Goal: Submit feedback/report problem

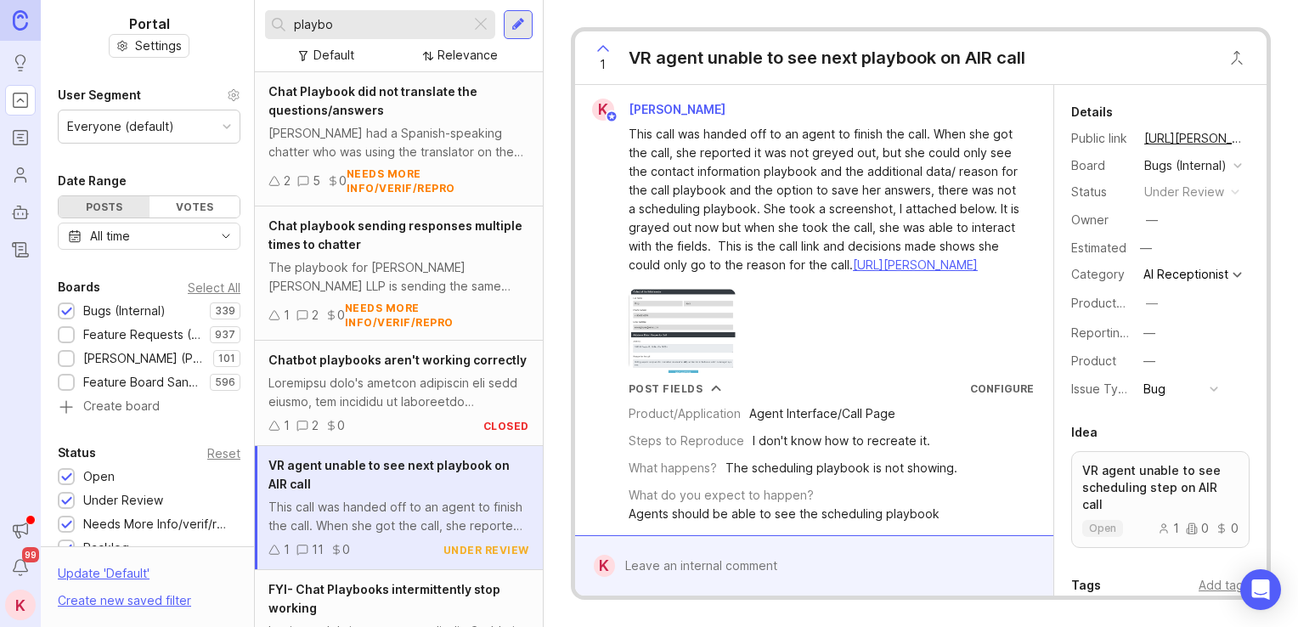
scroll to position [445, 0]
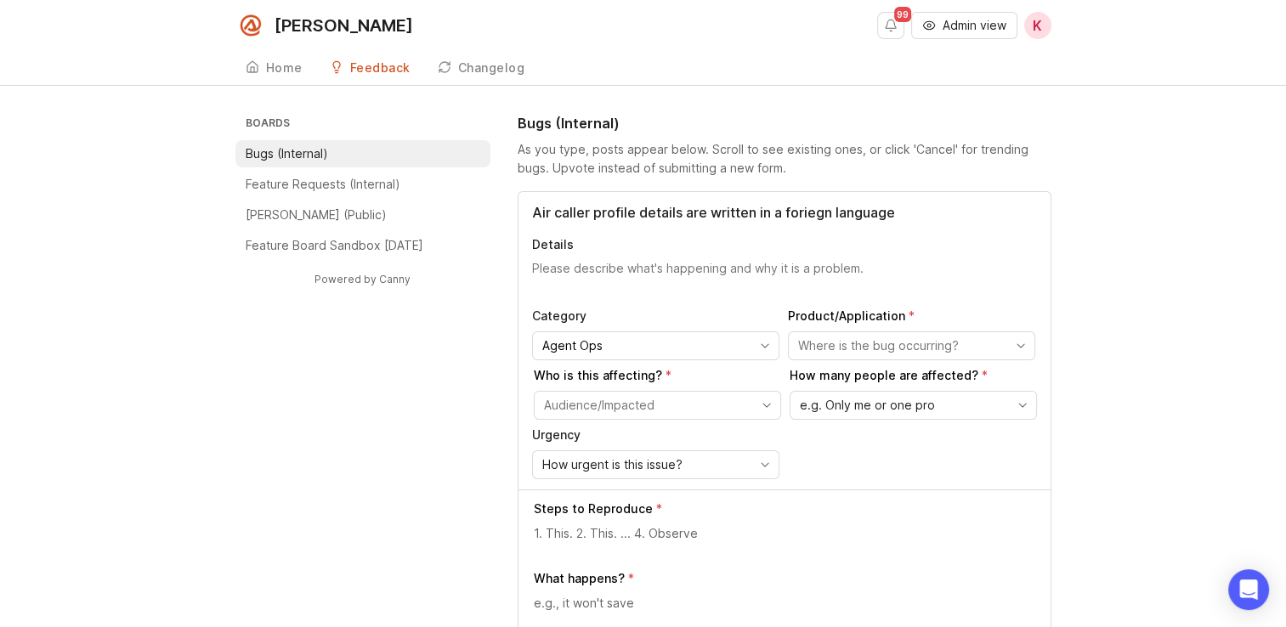
drag, startPoint x: 814, startPoint y: 223, endPoint x: 809, endPoint y: 208, distance: 15.3
drag, startPoint x: 809, startPoint y: 208, endPoint x: 590, endPoint y: 206, distance: 219.3
click at [590, 206] on input "Air caller profile details are written in a foriegn language" at bounding box center [784, 212] width 505 height 20
click at [562, 211] on input "Air caller profile details are written in a foriegn language" at bounding box center [784, 212] width 505 height 20
drag, startPoint x: 550, startPoint y: 211, endPoint x: 634, endPoint y: 209, distance: 84.1
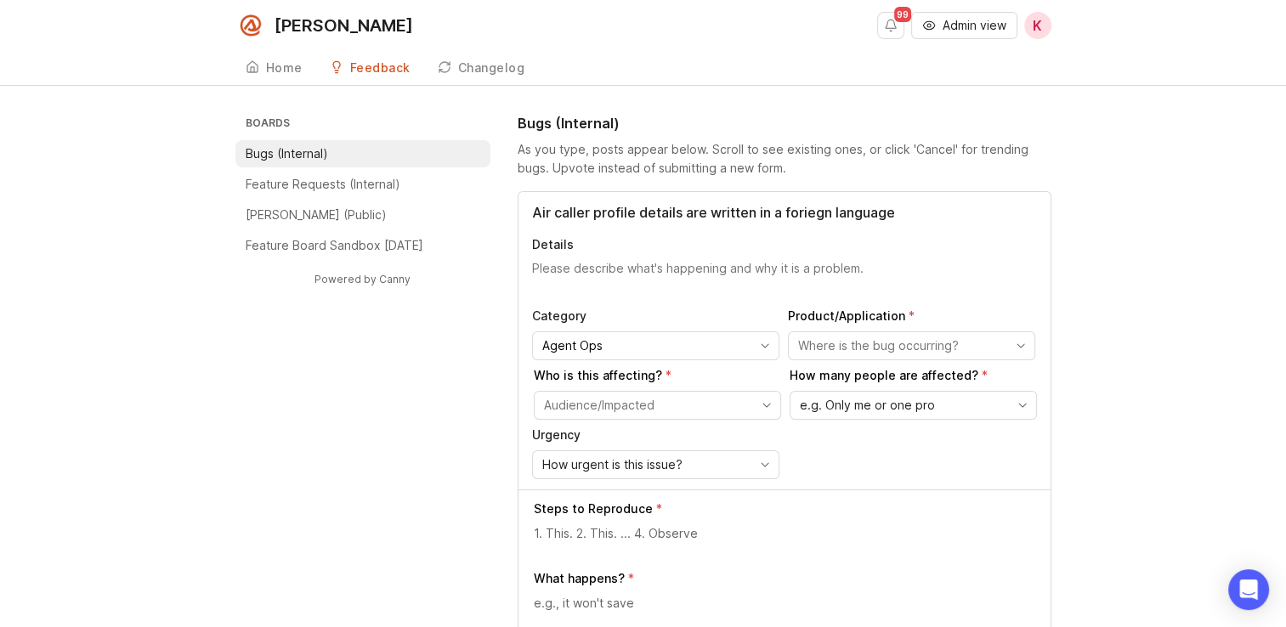
click at [634, 209] on input "Air caller profile details are written in a foriegn language" at bounding box center [784, 212] width 505 height 20
type input "Air caller contact details are written in a foreign language"
click at [625, 270] on textarea "Details" at bounding box center [784, 277] width 505 height 34
type textarea "T"
drag, startPoint x: 880, startPoint y: 269, endPoint x: 992, endPoint y: 263, distance: 111.4
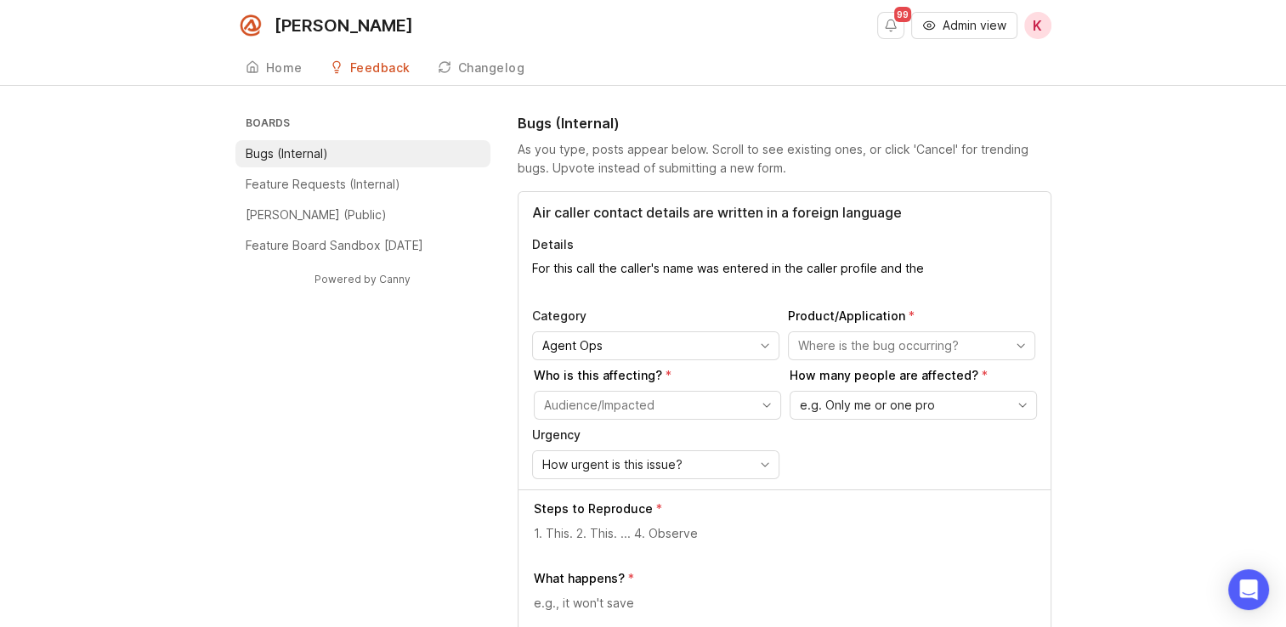
click at [926, 263] on textarea "For this call the caller's name was entered in the caller profile and the" at bounding box center [784, 277] width 505 height 34
paste textarea "नेगना [DEMOGRAPHIC_DATA]"
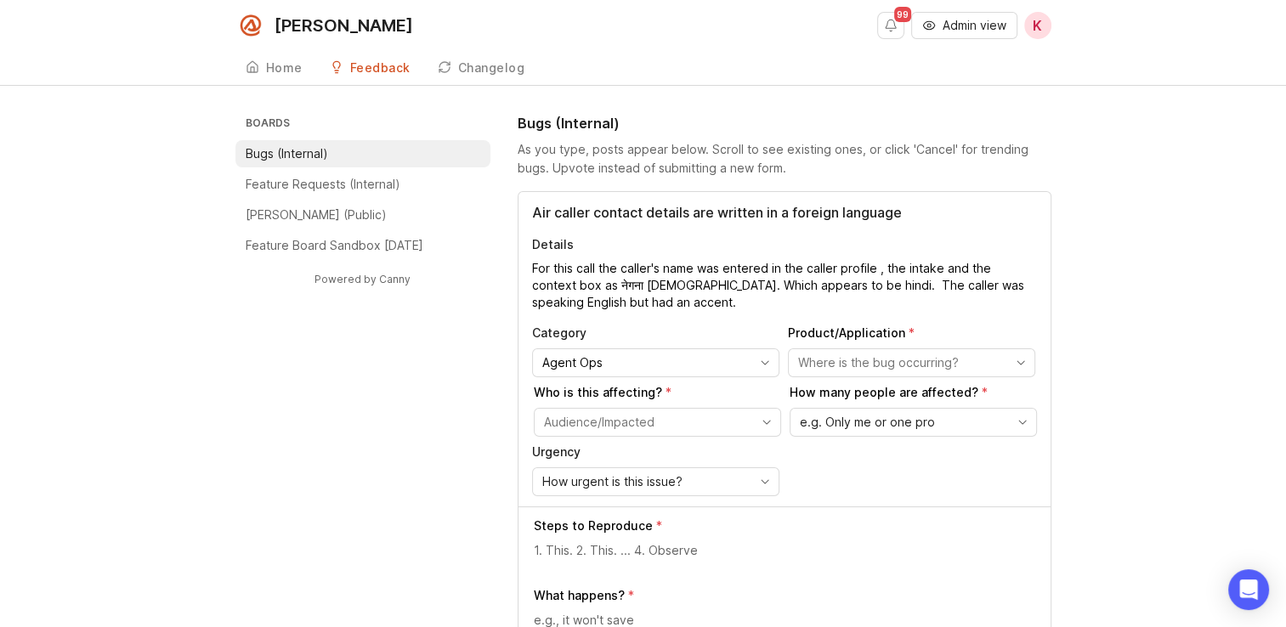
click at [642, 297] on textarea "For this call the caller's name was entered in the caller profile , the intake …" at bounding box center [784, 285] width 505 height 51
type textarea "For this call the caller's name was entered in the caller profile , the intake …"
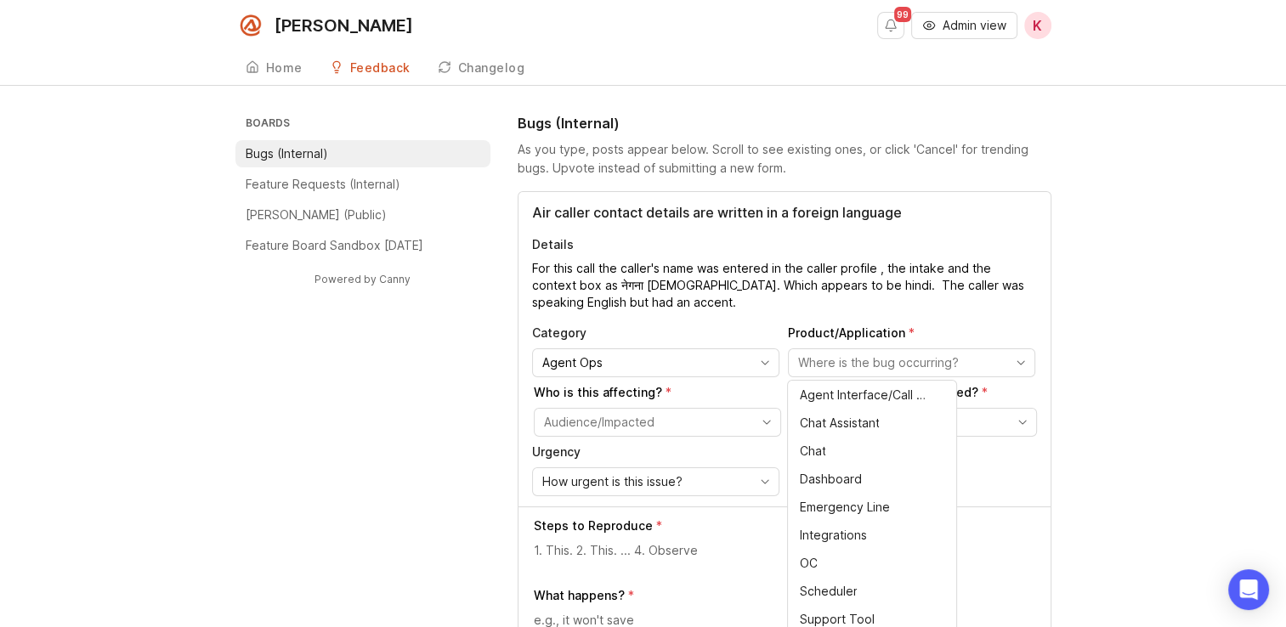
click at [868, 365] on input "toggle menu" at bounding box center [901, 363] width 207 height 19
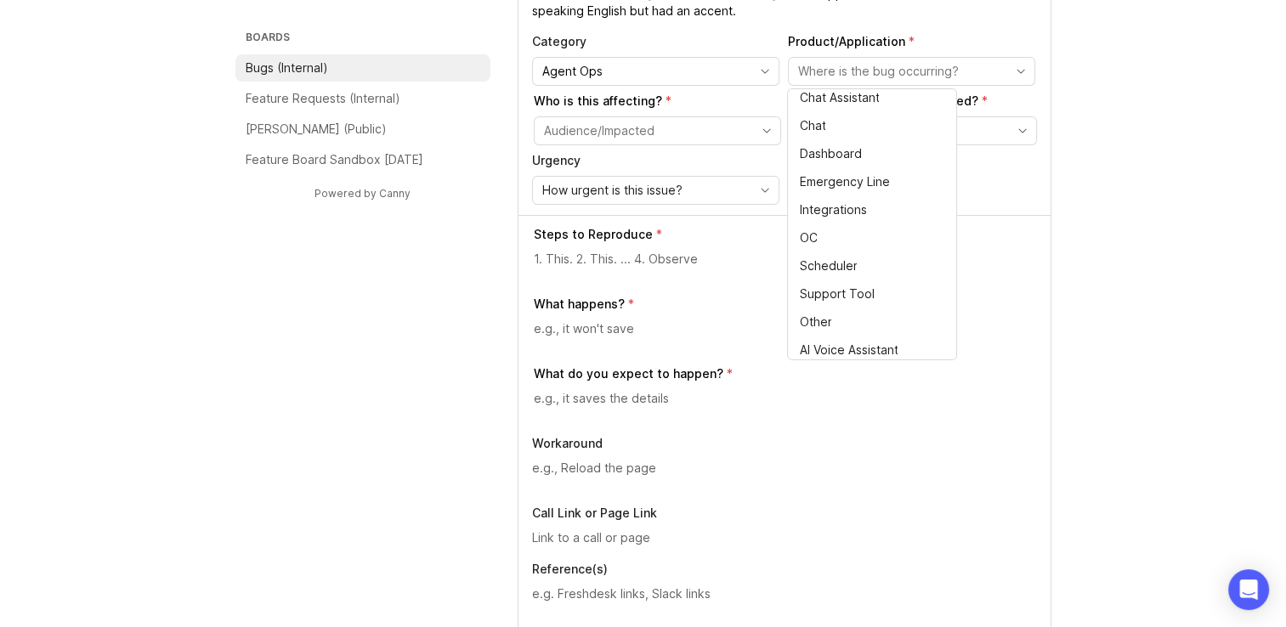
scroll to position [279, 0]
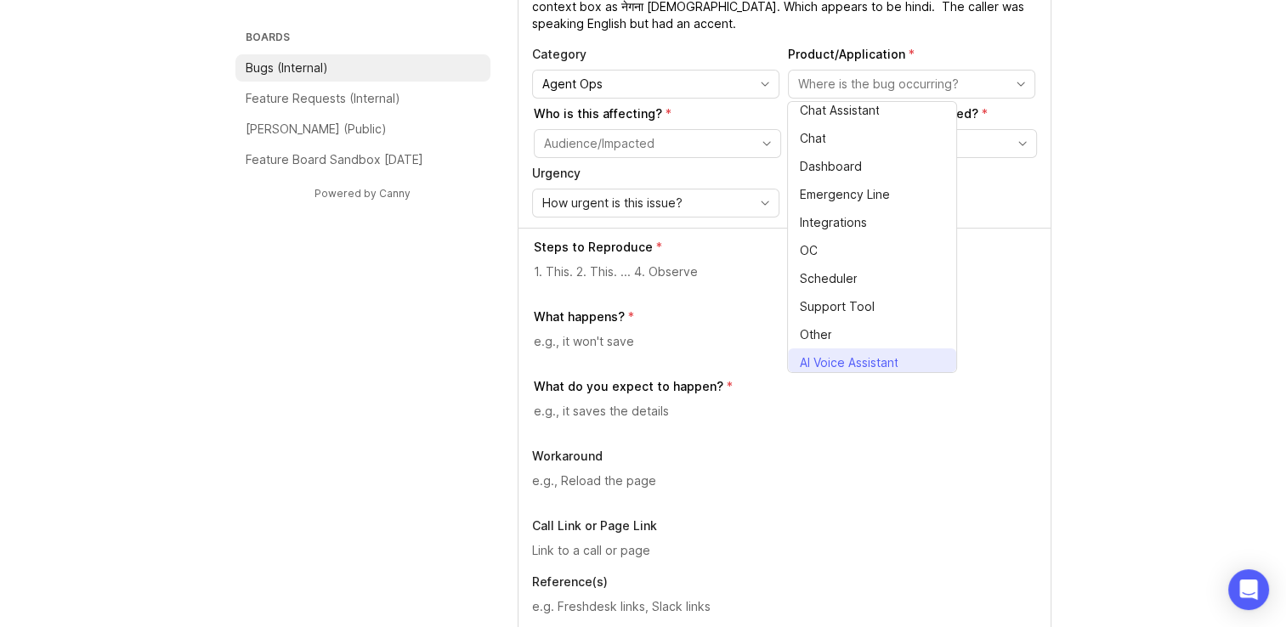
click at [901, 354] on span "AI Voice Assistant" at bounding box center [851, 363] width 105 height 19
type input "AI Voice Assistant"
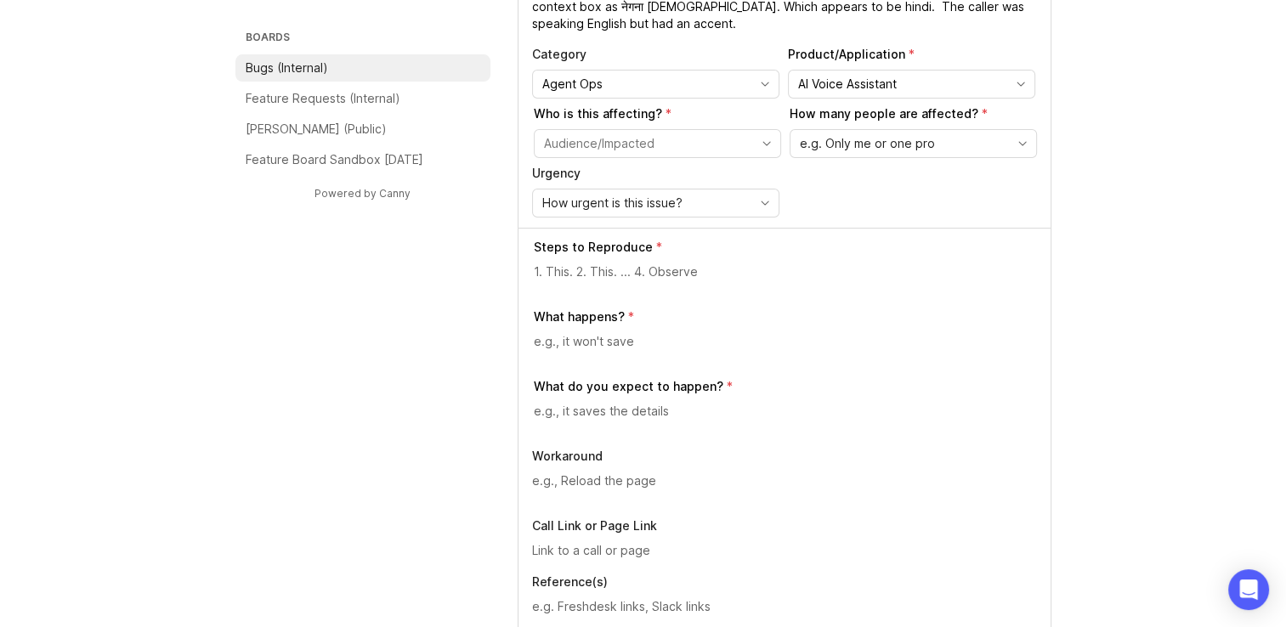
click at [639, 274] on textarea at bounding box center [785, 272] width 503 height 19
type textarea "Call AIR, provide the name that this caller provided."
click at [594, 343] on textarea at bounding box center [785, 341] width 503 height 19
click at [712, 277] on textarea "Call AIR, provide the name that this caller provided." at bounding box center [785, 272] width 503 height 19
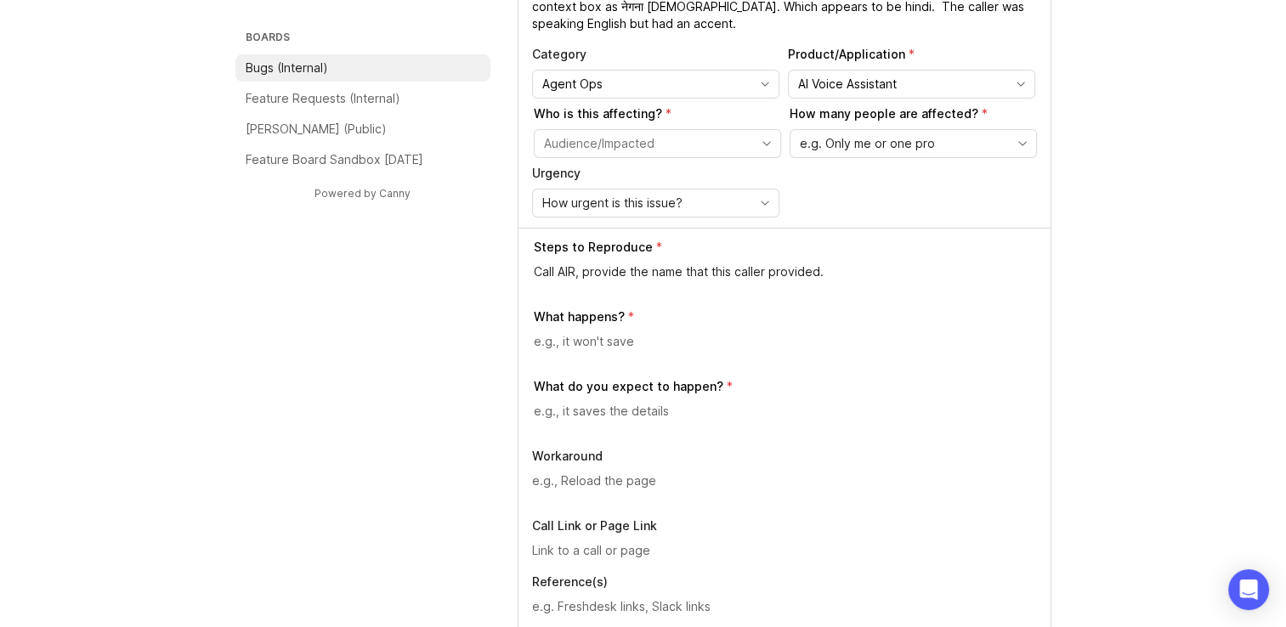
click at [712, 277] on textarea "Call AIR, provide the name that this caller provided." at bounding box center [785, 272] width 503 height 19
click at [790, 335] on textarea at bounding box center [785, 341] width 503 height 19
paste textarea "नेगना [DEMOGRAPHIC_DATA]"
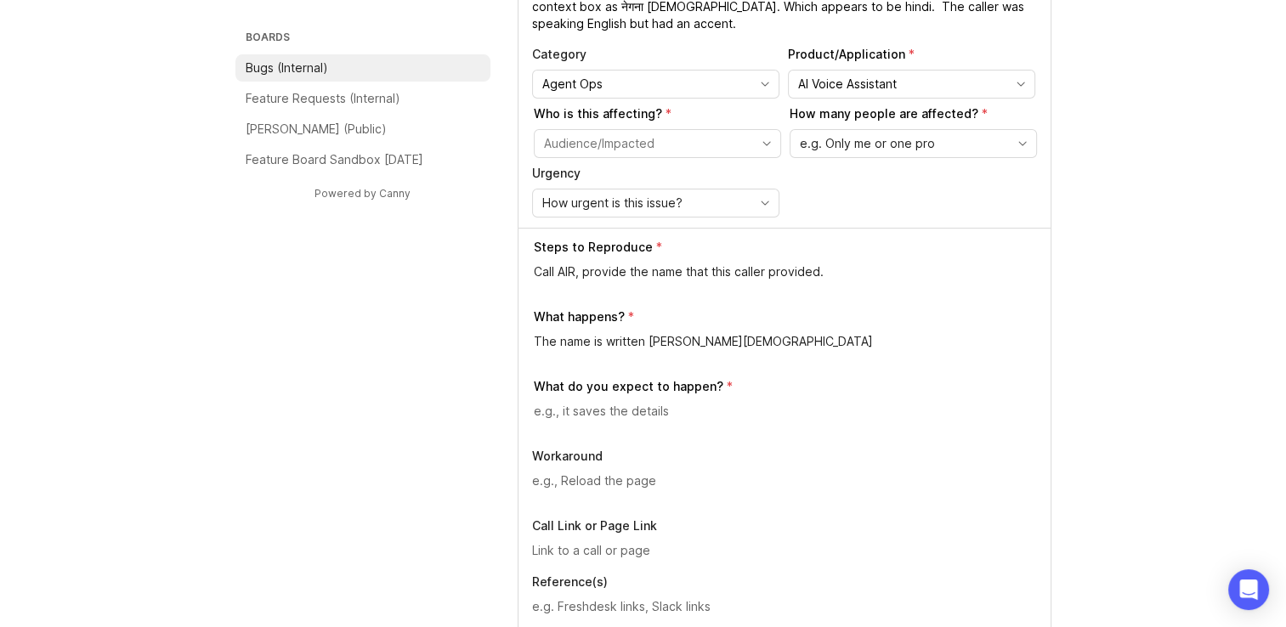
type textarea "The name is written [PERSON_NAME][DEMOGRAPHIC_DATA]"
click at [667, 407] on textarea at bounding box center [785, 411] width 503 height 19
type textarea "It should write the name in English"
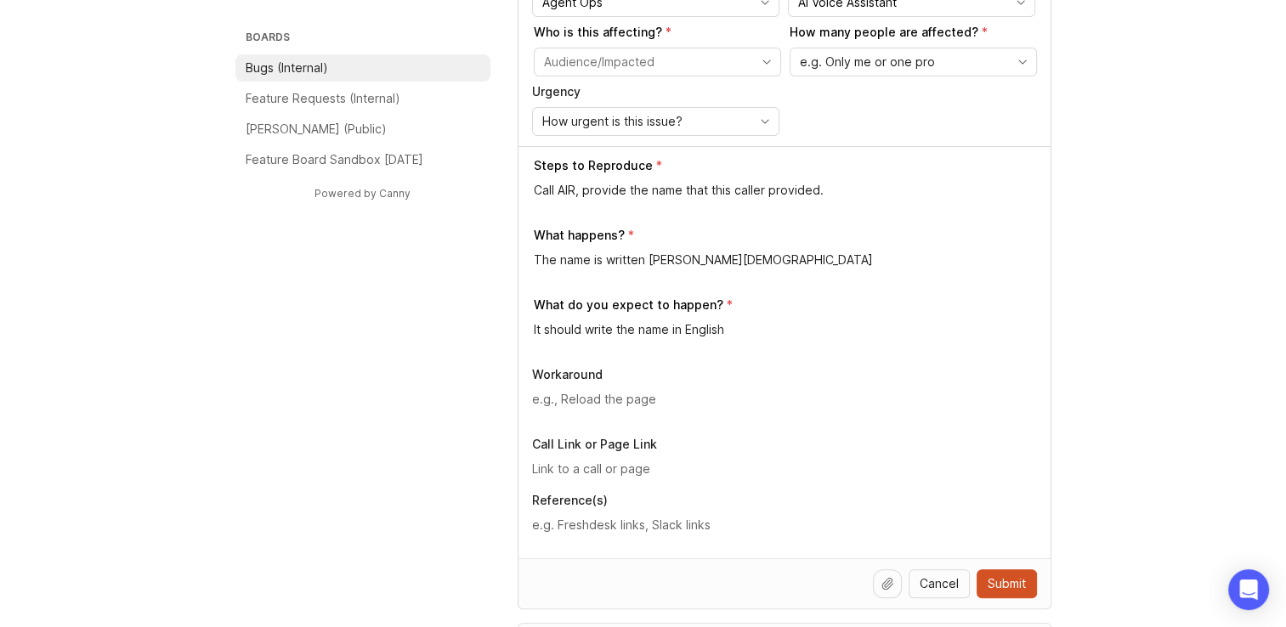
scroll to position [376, 0]
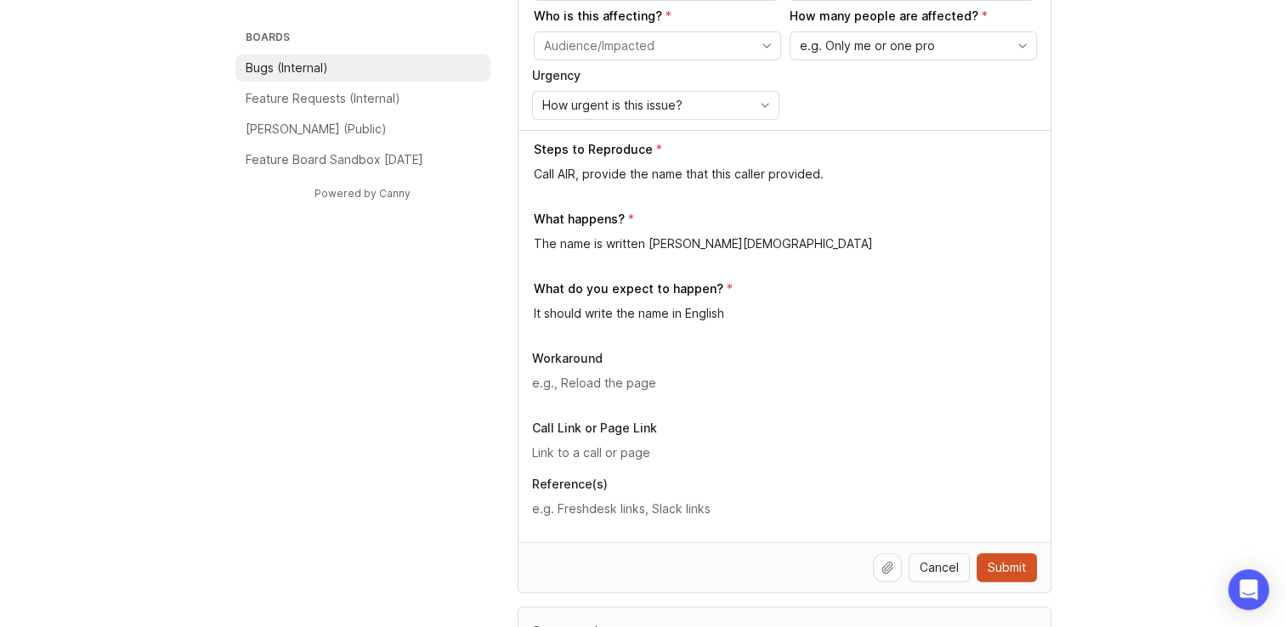
drag, startPoint x: 797, startPoint y: 444, endPoint x: 779, endPoint y: 500, distance: 58.0
click at [646, 450] on input "text" at bounding box center [784, 453] width 505 height 19
click at [603, 455] on input "text" at bounding box center [784, 453] width 505 height 19
paste input "[URL][PERSON_NAME]"
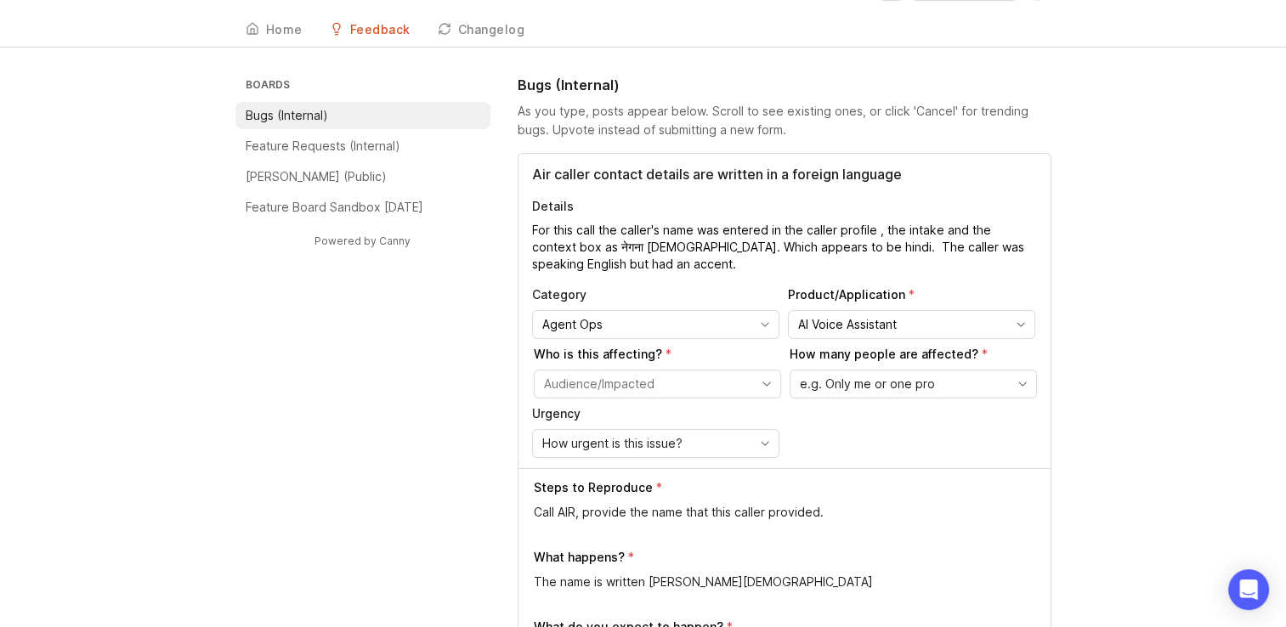
scroll to position [0, 0]
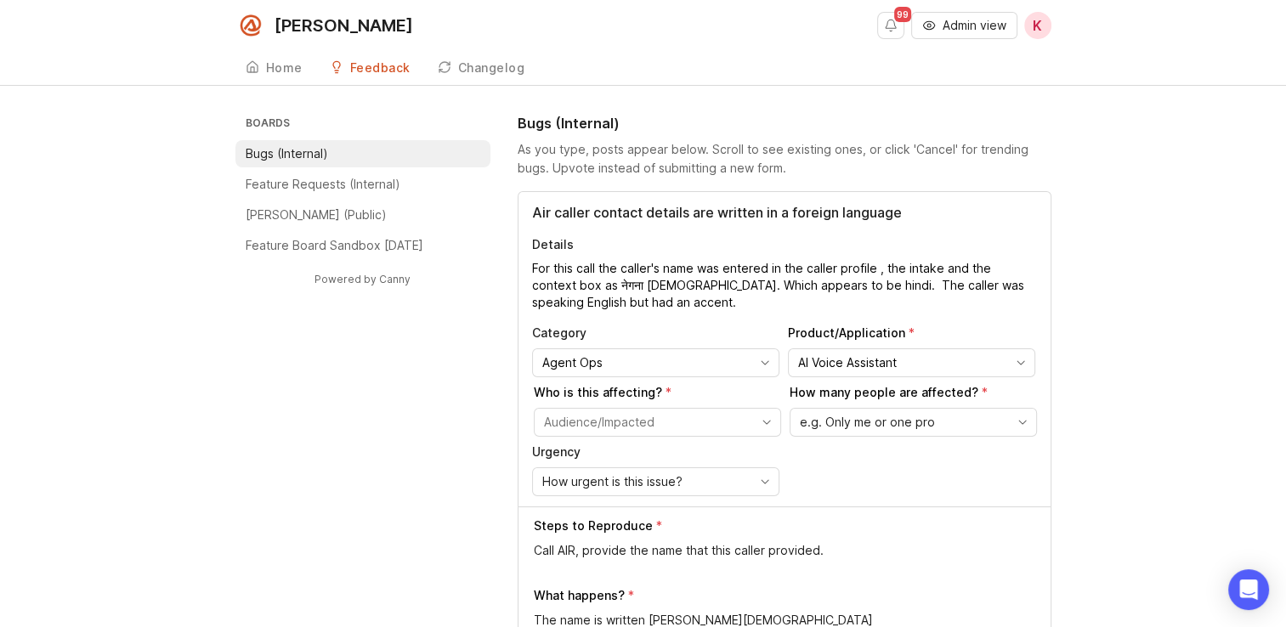
type input "[URL][PERSON_NAME]"
drag, startPoint x: 778, startPoint y: 294, endPoint x: 770, endPoint y: 286, distance: 12.0
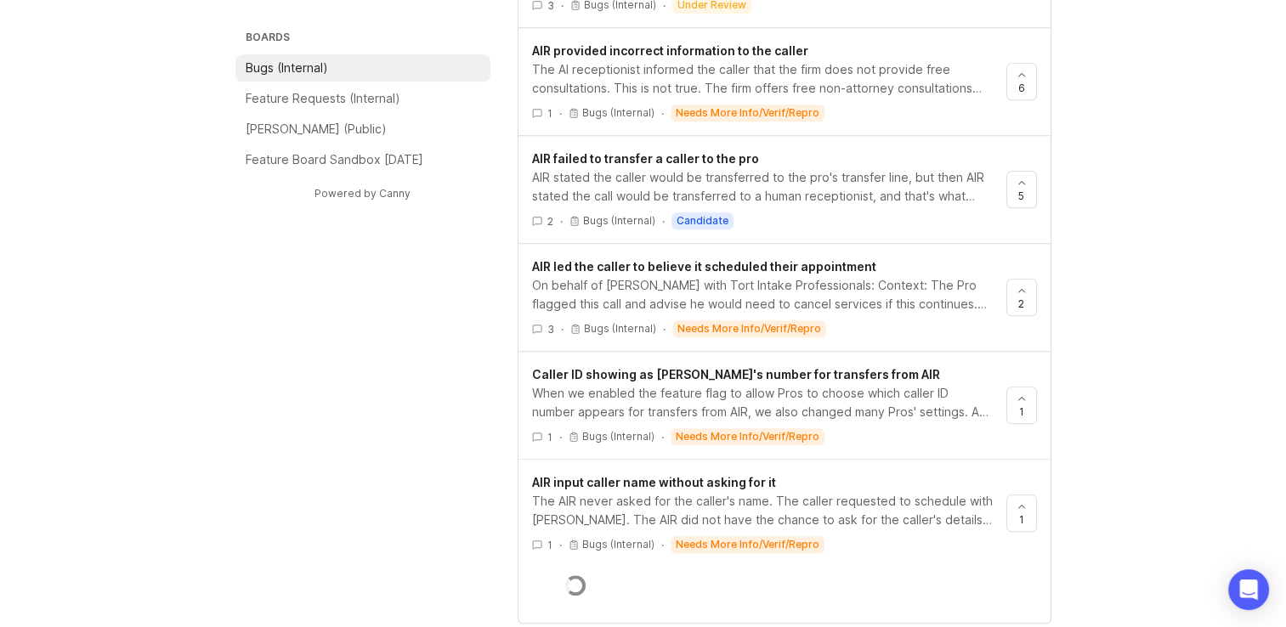
scroll to position [638, 0]
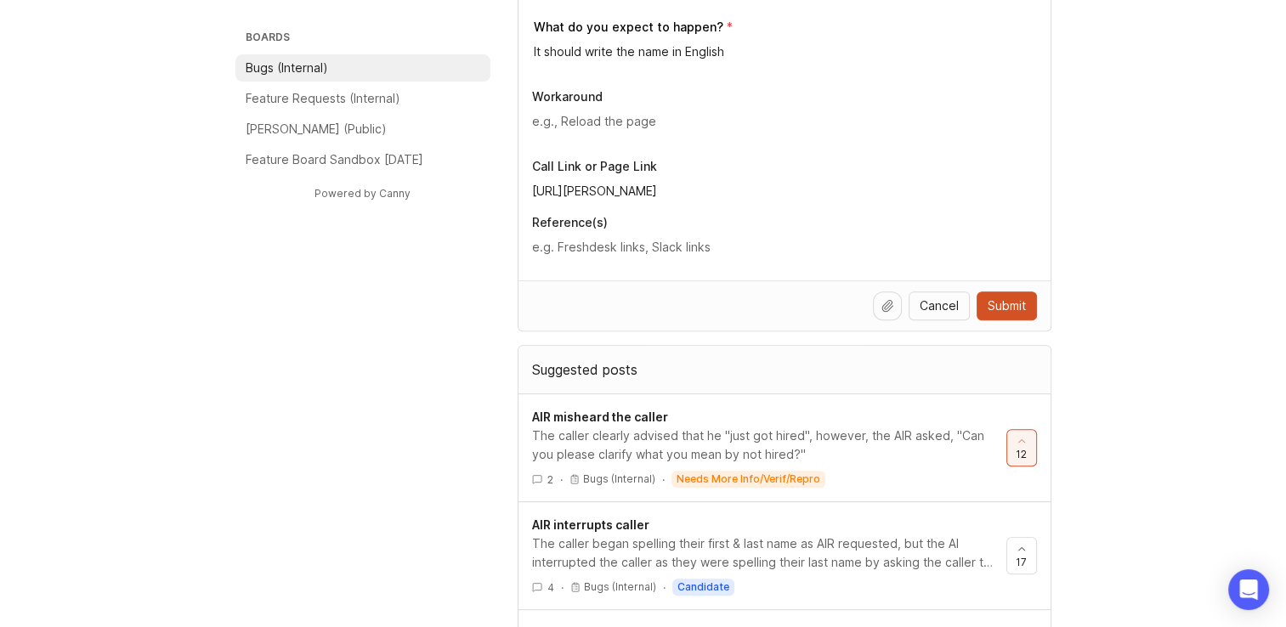
type textarea "For this call the caller's name was entered in the caller profile , the intake …"
click at [1012, 301] on span "Submit" at bounding box center [1006, 305] width 38 height 17
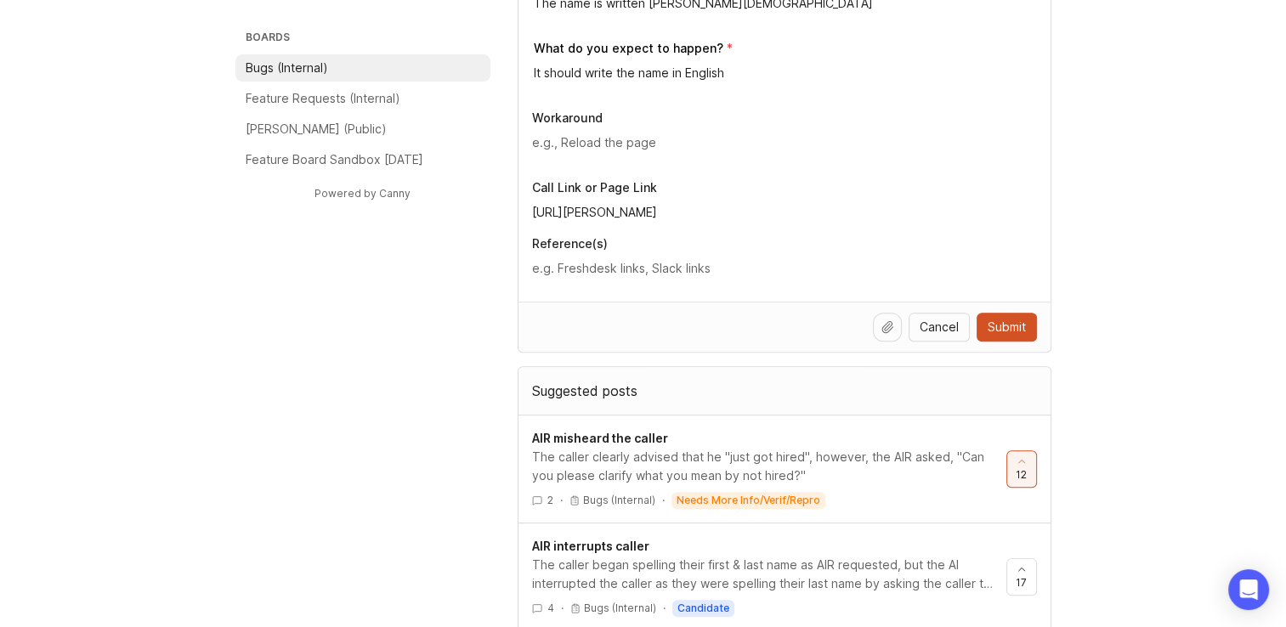
scroll to position [659, 0]
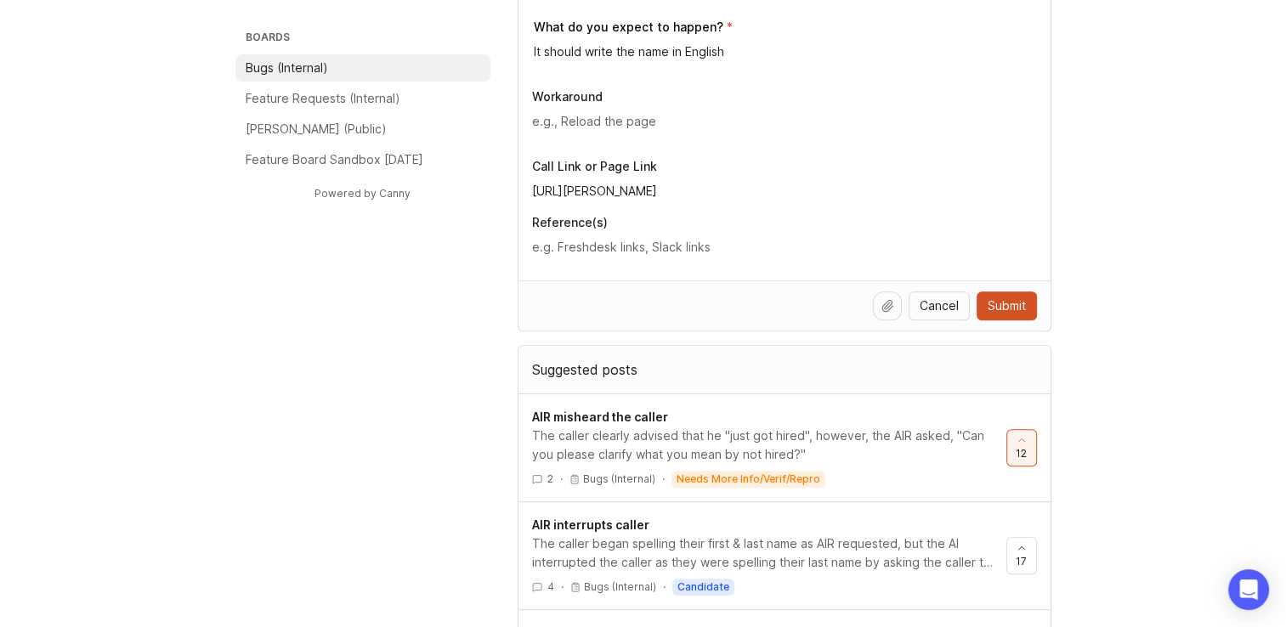
drag, startPoint x: 1022, startPoint y: 309, endPoint x: 1168, endPoint y: 358, distance: 154.0
click at [1168, 358] on div "Boards Bugs (Internal) Feature Requests (Internal) [PERSON_NAME] (Public) Featu…" at bounding box center [643, 490] width 1286 height 2073
click at [1021, 308] on span "Submit" at bounding box center [1006, 305] width 38 height 17
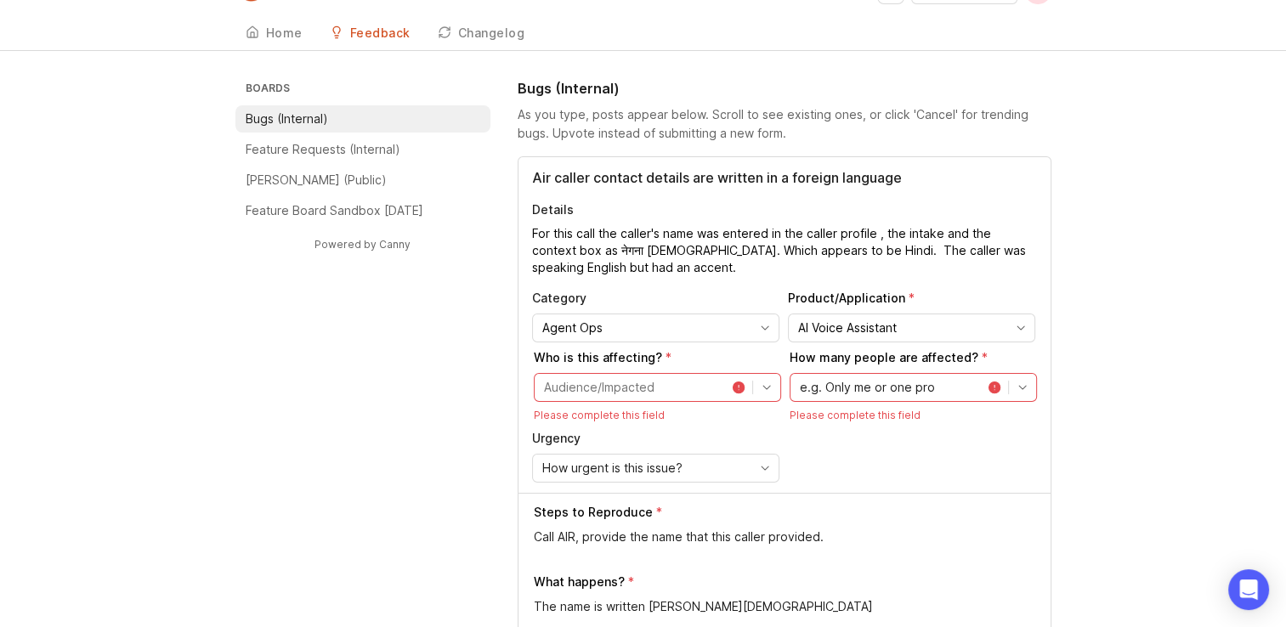
scroll to position [0, 0]
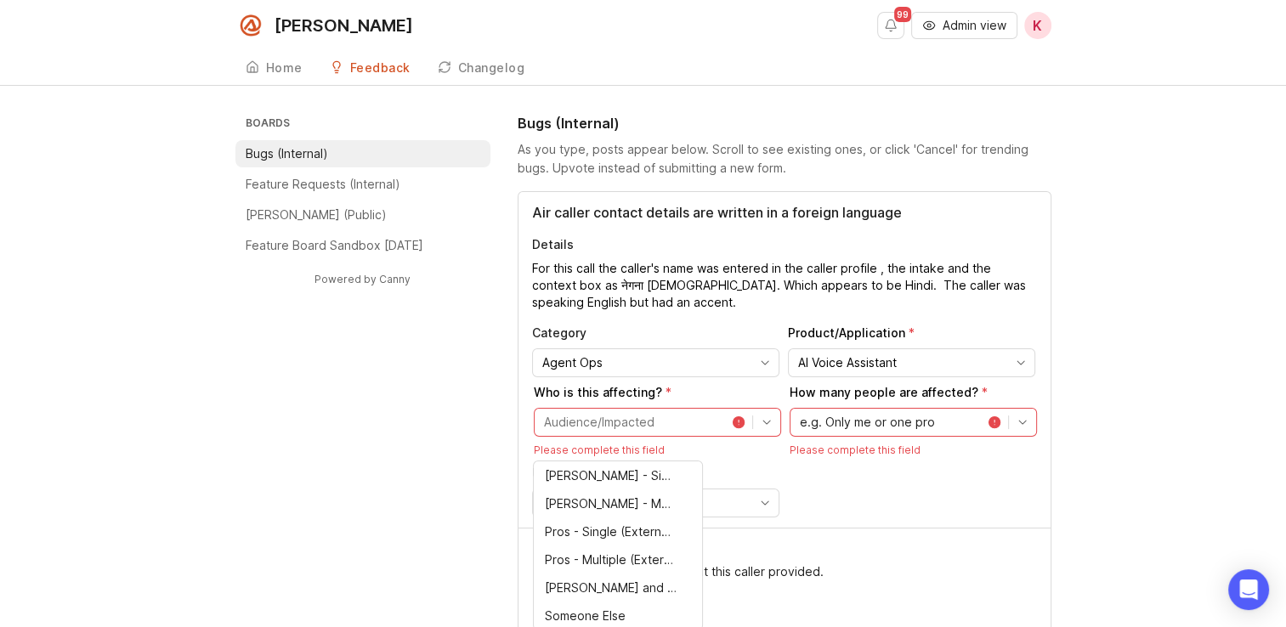
click at [712, 427] on input "toggle menu" at bounding box center [633, 422] width 179 height 19
click at [653, 486] on li "[PERSON_NAME] - Single (Internal)" at bounding box center [618, 475] width 168 height 28
type input "[PERSON_NAME] - Single (Internal)"
click at [653, 486] on div "Urgency How urgent is this issue?" at bounding box center [655, 491] width 247 height 53
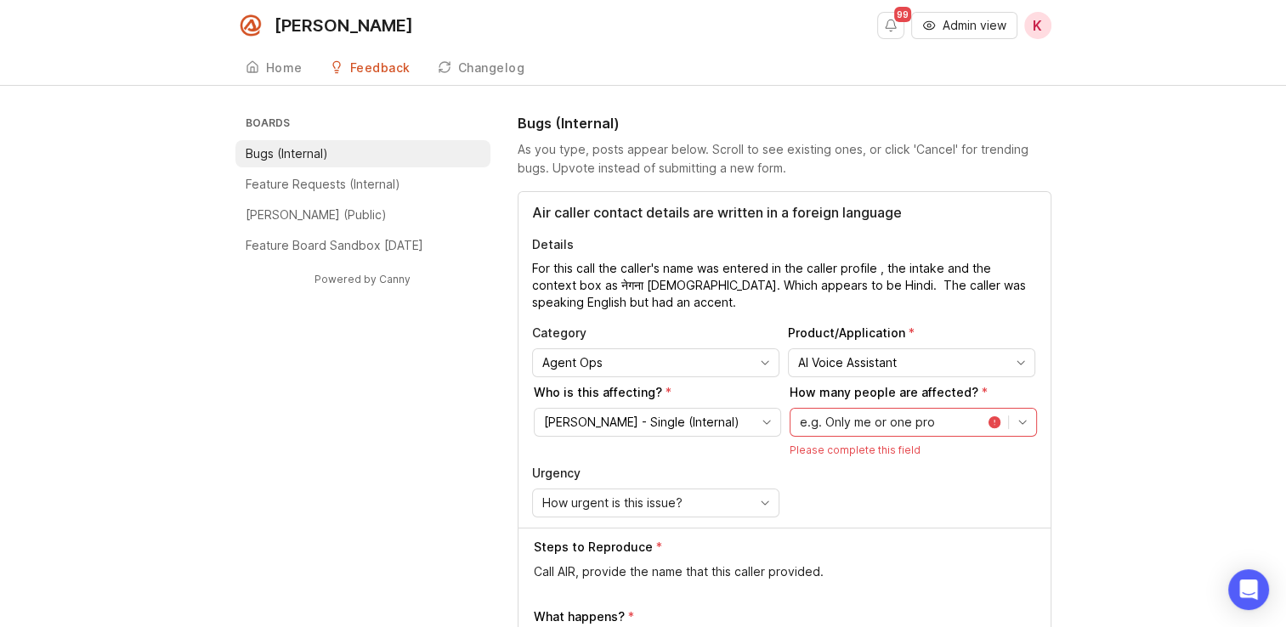
drag, startPoint x: 653, startPoint y: 486, endPoint x: 823, endPoint y: 427, distance: 179.8
click at [823, 427] on span "e.g. Only me or one pro" at bounding box center [867, 422] width 135 height 19
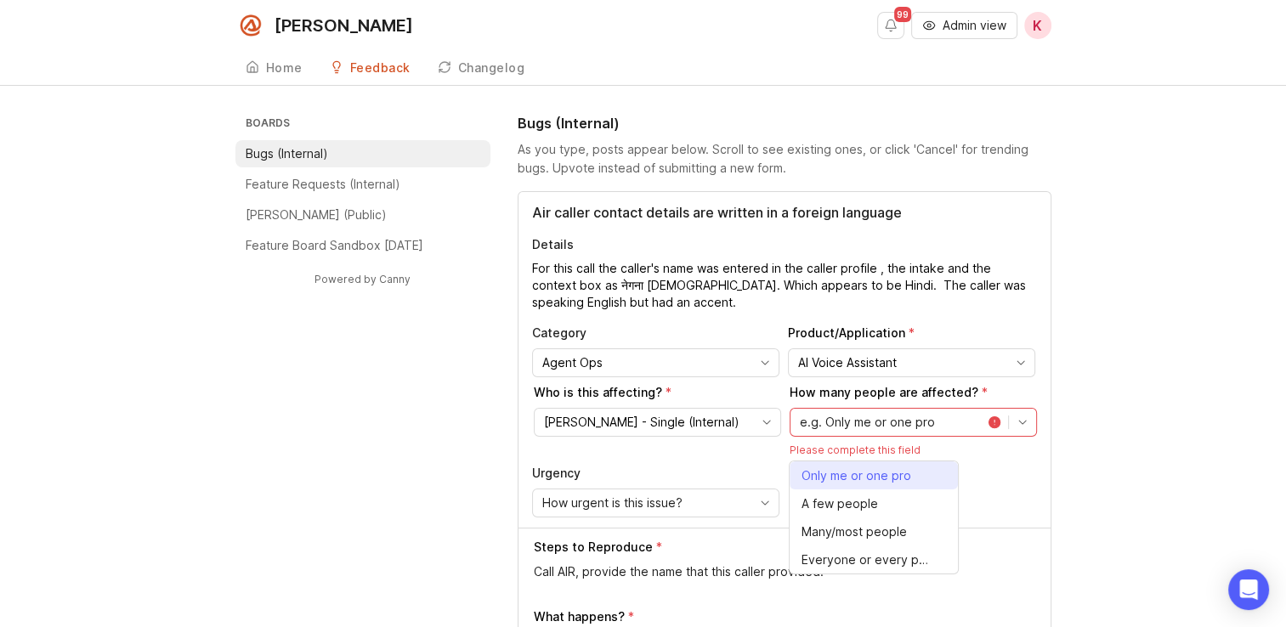
click at [826, 467] on span "Only me or one pro" at bounding box center [856, 476] width 110 height 19
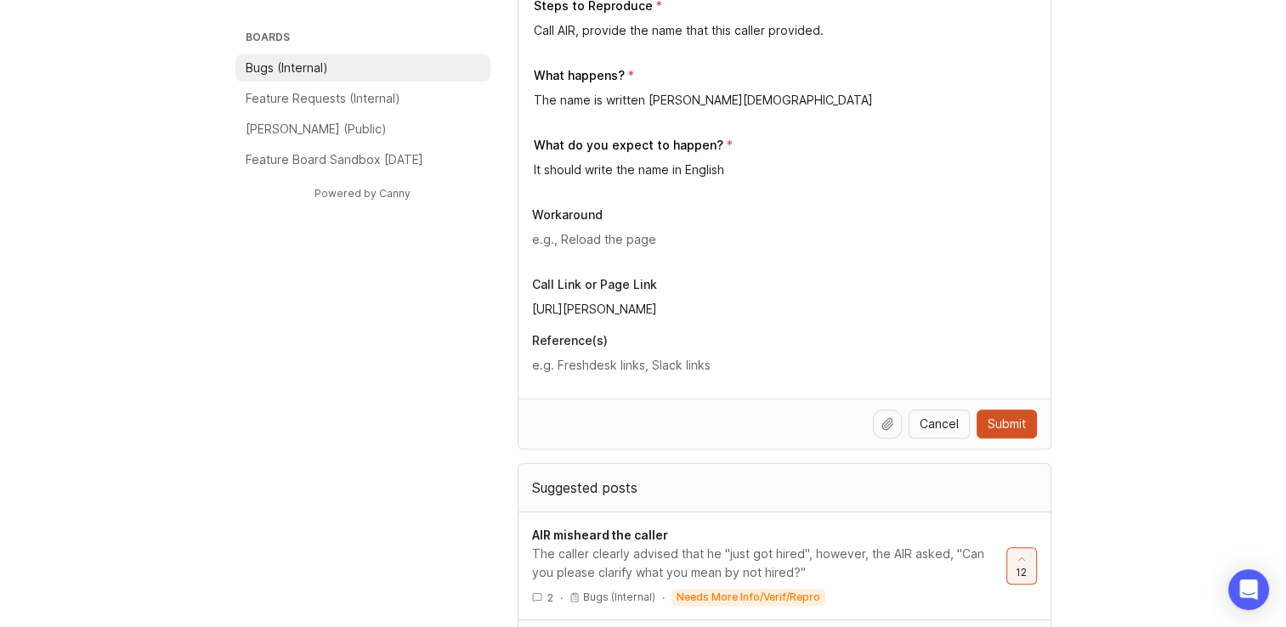
scroll to position [635, 0]
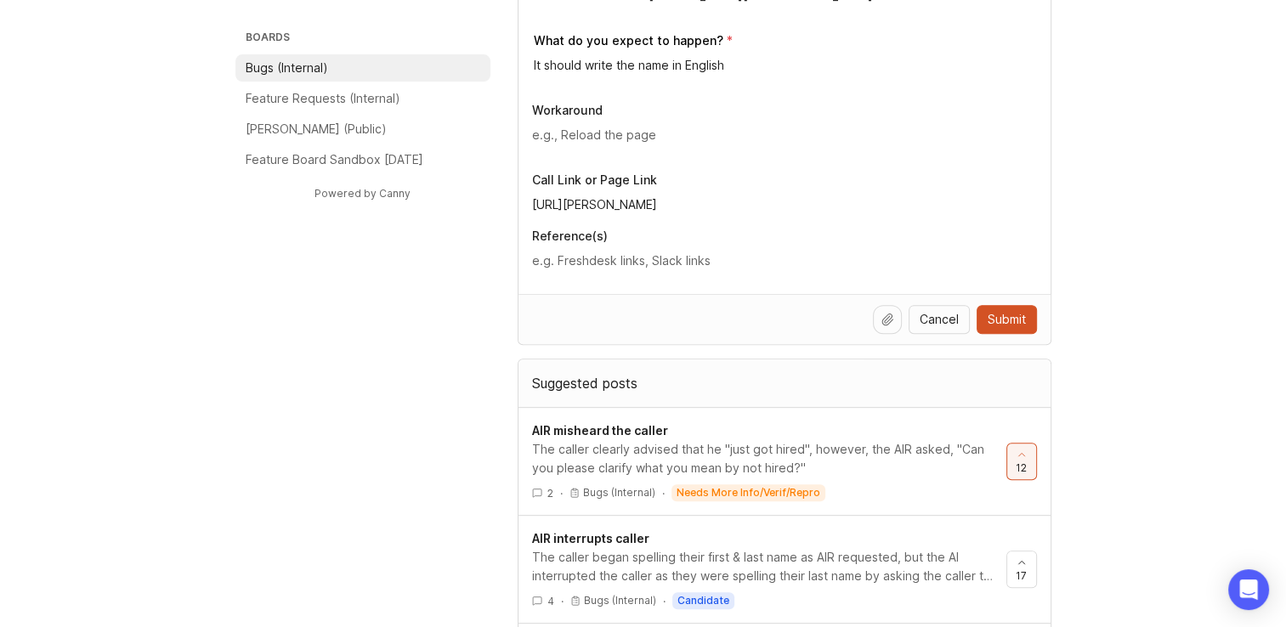
drag, startPoint x: 1220, startPoint y: 361, endPoint x: 1183, endPoint y: 471, distance: 115.8
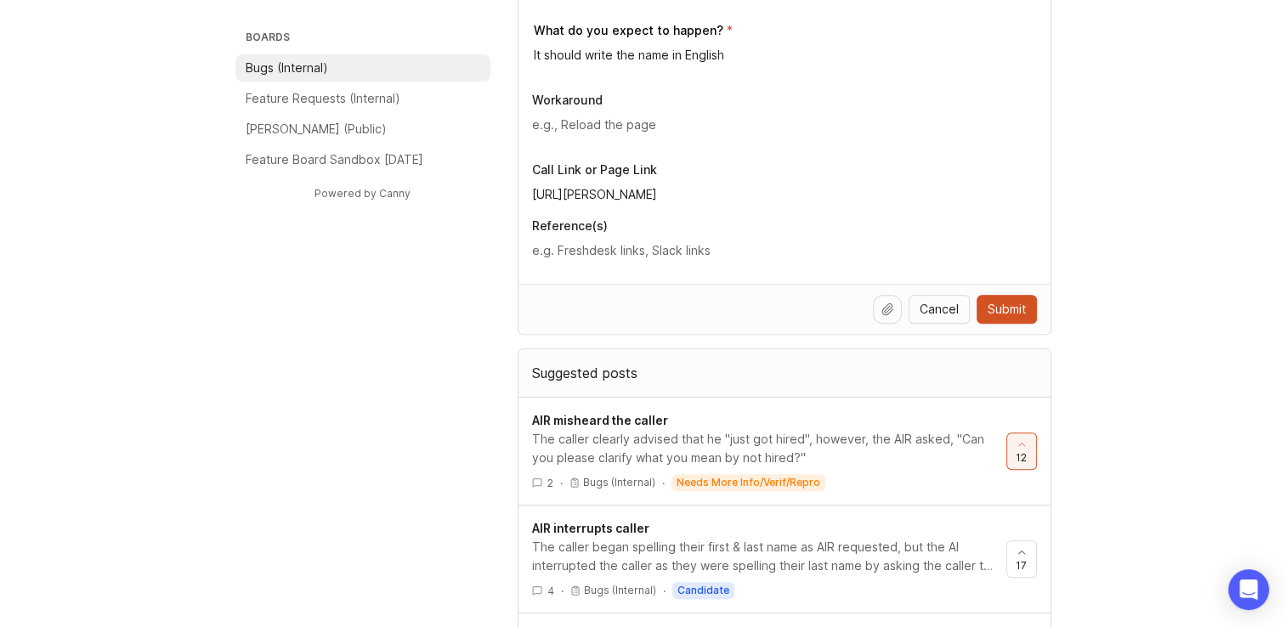
click at [999, 311] on span "Submit" at bounding box center [1006, 309] width 38 height 17
